Goal: Use online tool/utility: Utilize a website feature to perform a specific function

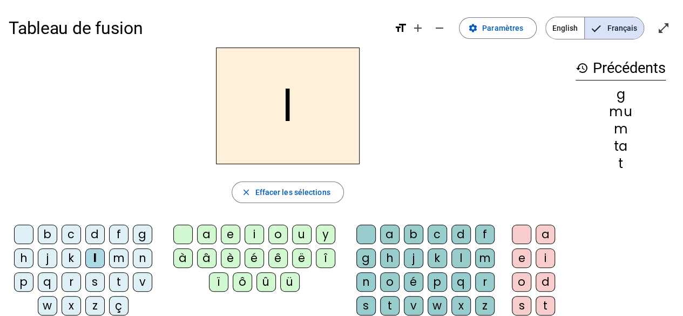
click at [206, 232] on div "a" at bounding box center [206, 234] width 19 height 19
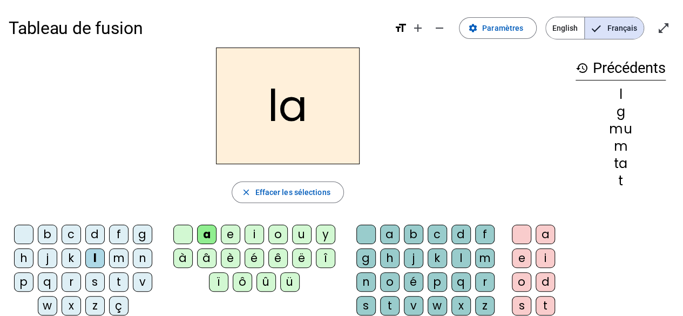
click at [248, 190] on mat-icon "close" at bounding box center [246, 192] width 10 height 10
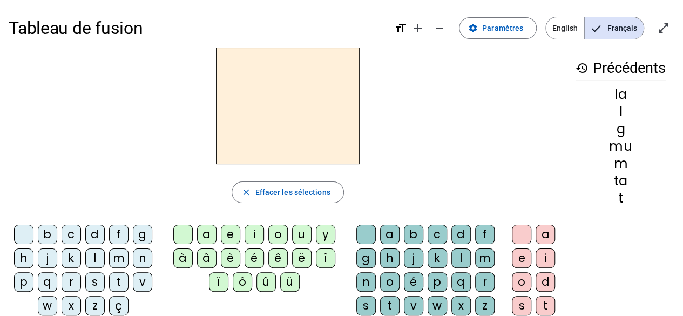
click at [92, 256] on div "l" at bounding box center [94, 257] width 19 height 19
click at [227, 234] on div "e" at bounding box center [230, 234] width 19 height 19
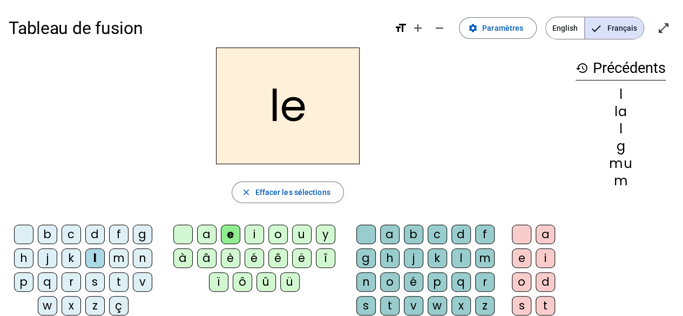
click at [258, 194] on span "Effacer les sélections" at bounding box center [292, 192] width 75 height 13
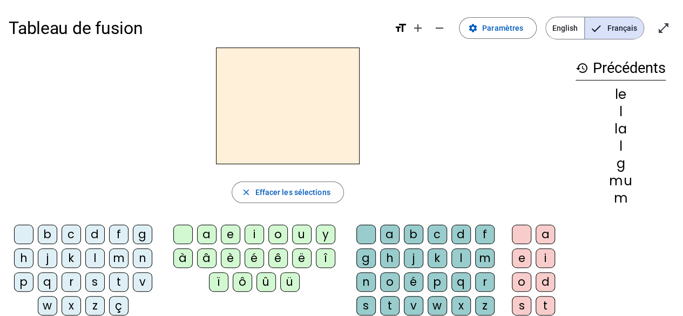
click at [95, 254] on div "l" at bounding box center [94, 257] width 19 height 19
click at [296, 232] on div "u" at bounding box center [301, 234] width 19 height 19
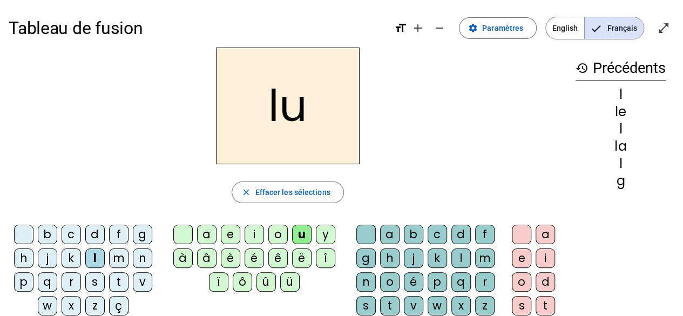
click at [262, 192] on span "Effacer les sélections" at bounding box center [292, 192] width 75 height 13
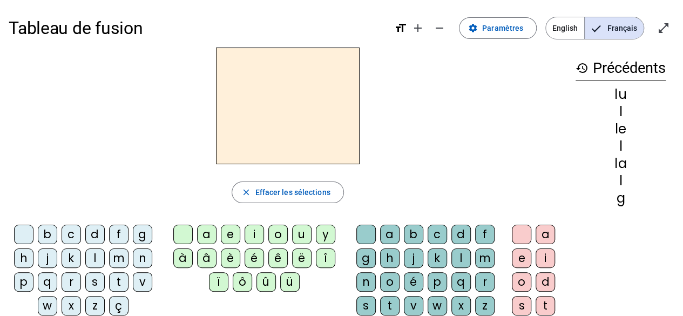
click at [116, 280] on div "t" at bounding box center [118, 281] width 19 height 19
click at [296, 230] on div "u" at bounding box center [301, 234] width 19 height 19
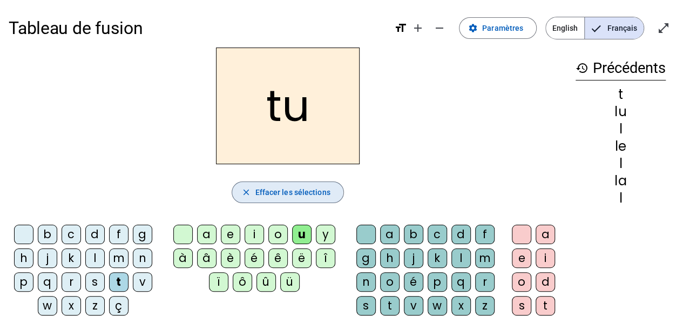
click at [265, 190] on span "Effacer les sélections" at bounding box center [292, 192] width 75 height 13
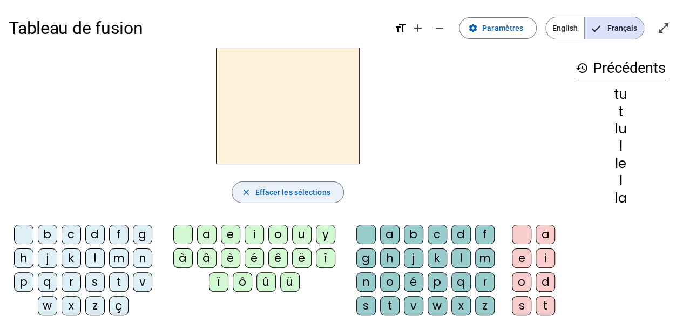
click at [117, 278] on div "t" at bounding box center [118, 281] width 19 height 19
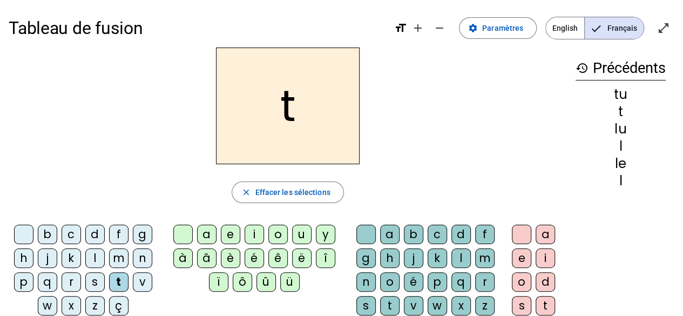
click at [228, 230] on div "e" at bounding box center [230, 234] width 19 height 19
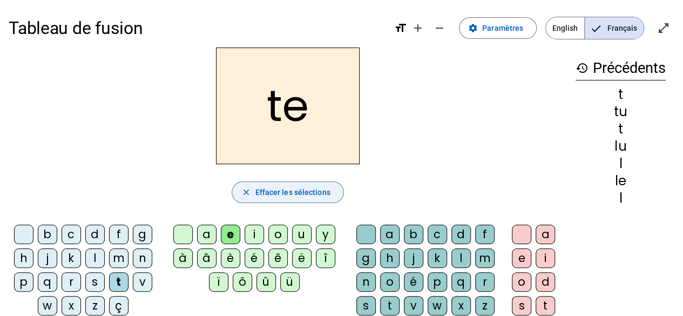
click at [260, 188] on span "Effacer les sélections" at bounding box center [292, 192] width 75 height 13
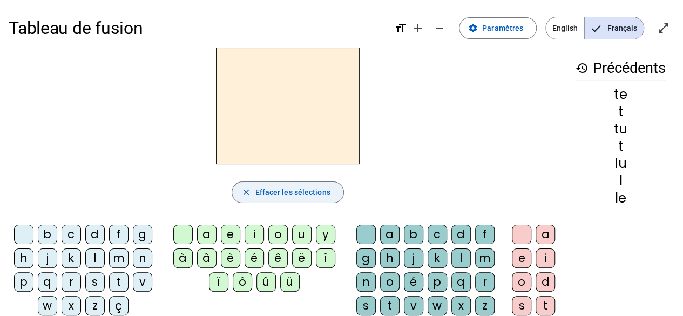
click at [113, 278] on div "t" at bounding box center [118, 281] width 19 height 19
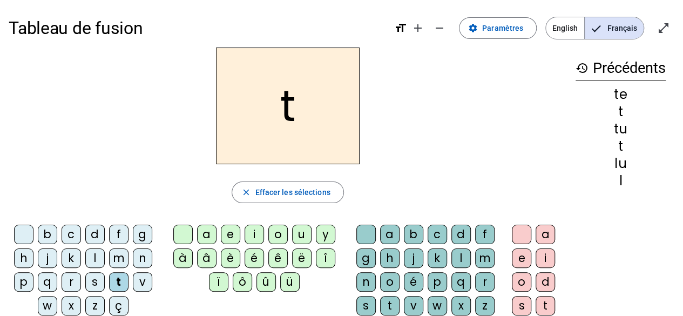
click at [206, 230] on div "a" at bounding box center [206, 234] width 19 height 19
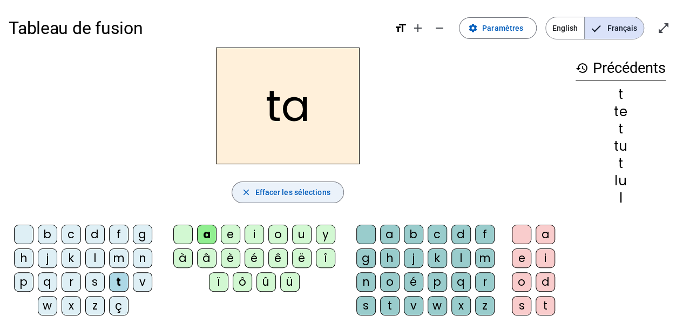
click at [270, 190] on span "Effacer les sélections" at bounding box center [292, 192] width 75 height 13
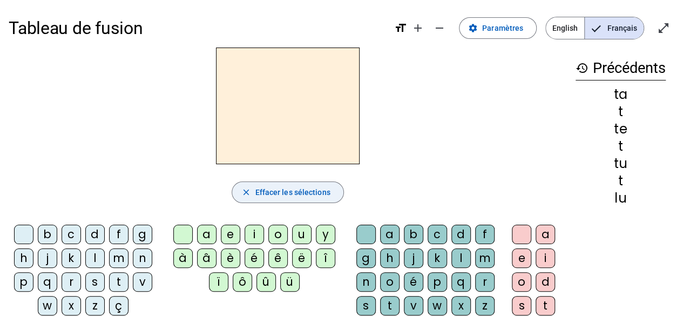
click at [205, 231] on div "a" at bounding box center [206, 234] width 19 height 19
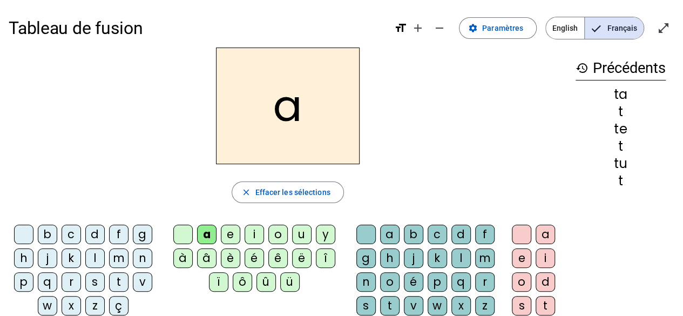
click at [113, 280] on div "t" at bounding box center [118, 281] width 19 height 19
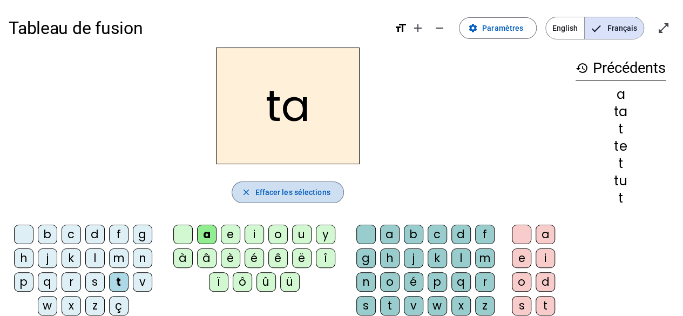
click at [258, 187] on span "Effacer les sélections" at bounding box center [292, 192] width 75 height 13
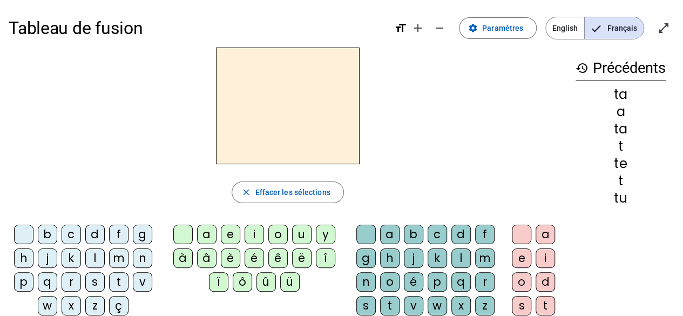
click at [545, 231] on div "a" at bounding box center [545, 234] width 19 height 19
click at [389, 301] on div "t" at bounding box center [389, 305] width 19 height 19
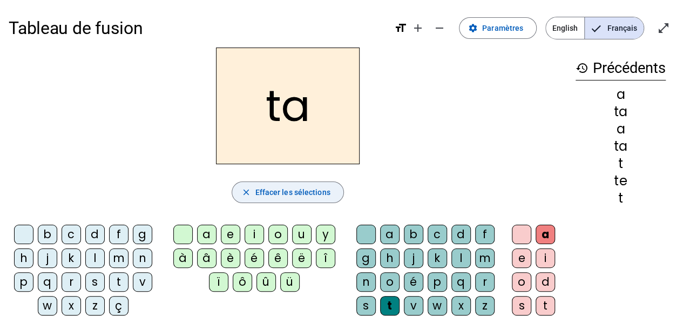
click at [276, 192] on span "Effacer les sélections" at bounding box center [292, 192] width 75 height 13
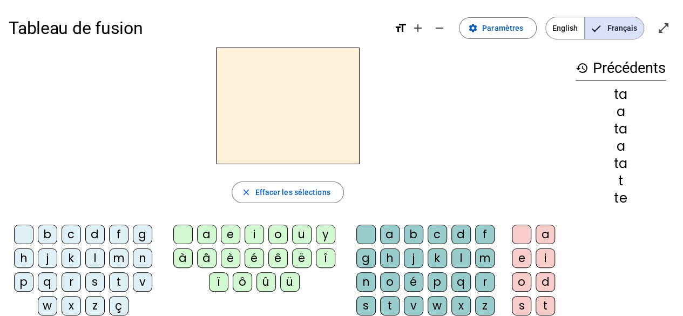
click at [204, 228] on div "a" at bounding box center [206, 234] width 19 height 19
click at [92, 253] on div "l" at bounding box center [94, 257] width 19 height 19
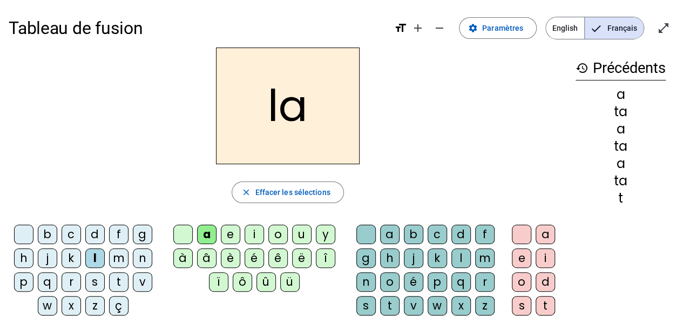
click at [247, 187] on mat-icon "close" at bounding box center [246, 192] width 10 height 10
